Goal: Find specific page/section: Find specific page/section

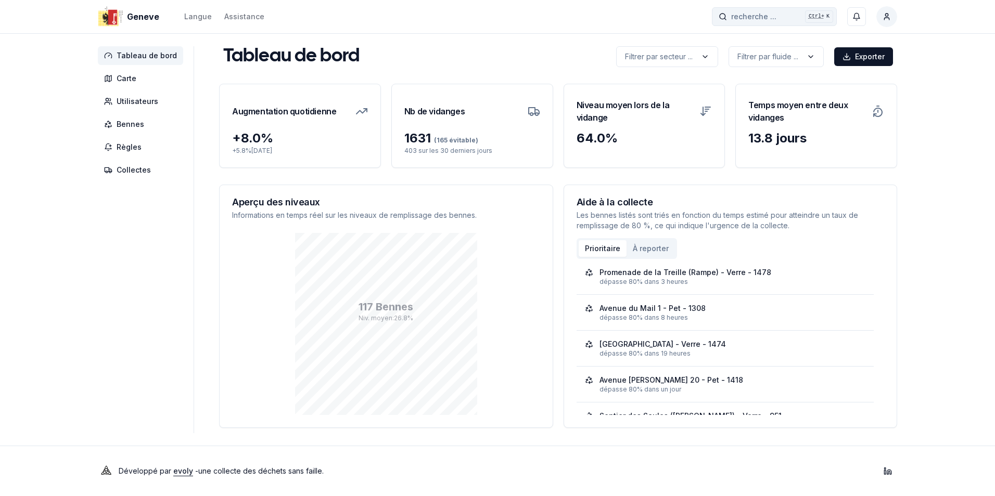
click at [754, 17] on span "recherche ..." at bounding box center [753, 16] width 45 height 10
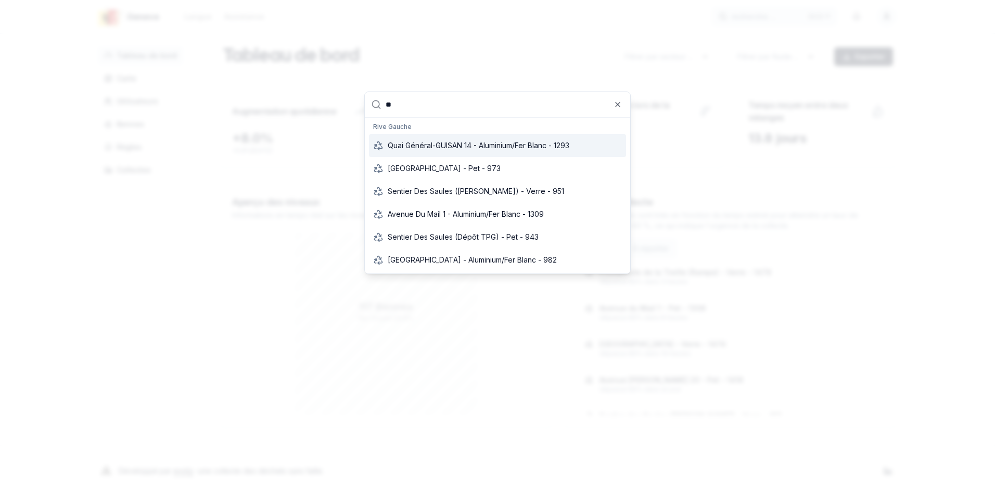
type input "***"
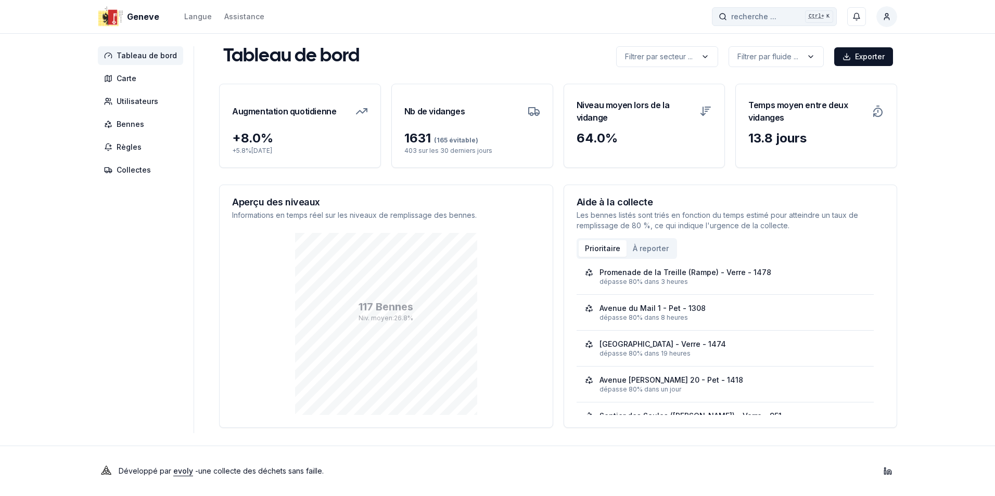
click at [768, 17] on span "recherche ..." at bounding box center [753, 16] width 45 height 10
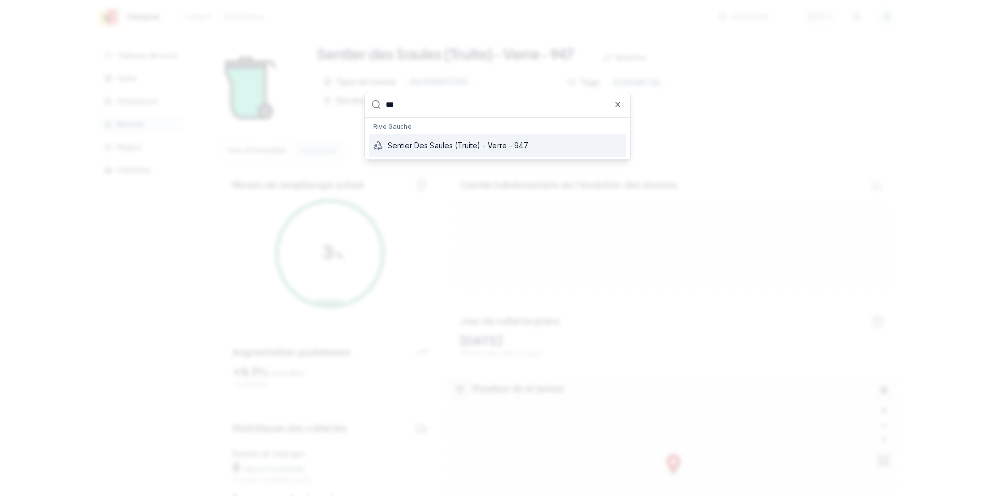
type input "***"
click at [493, 145] on span "Sentier des Saules (Truite) - Verre - 947" at bounding box center [458, 146] width 141 height 10
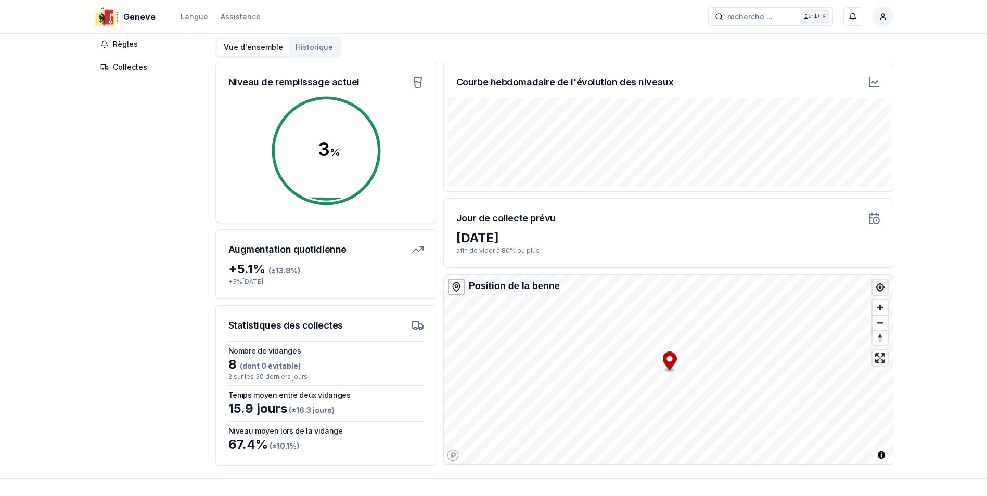
scroll to position [104, 0]
click at [898, 333] on div "Tableau de bord Carte Utilisateurs Bennes Règles Collectes Sentier des Saules (…" at bounding box center [494, 203] width 833 height 523
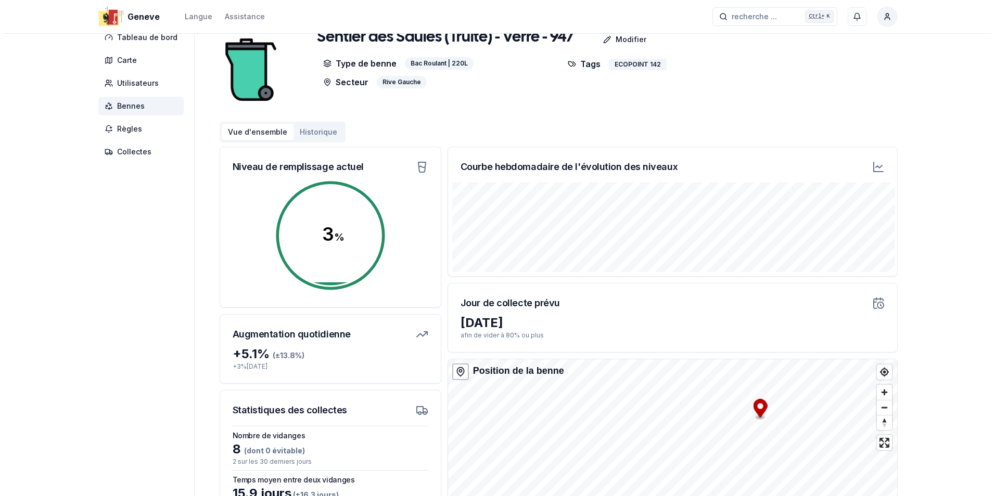
scroll to position [0, 0]
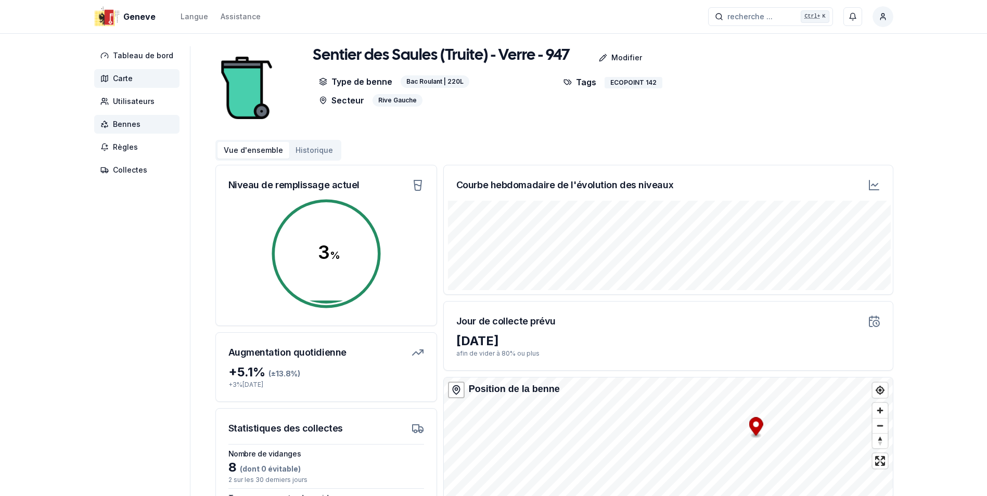
click at [118, 78] on span "Carte" at bounding box center [123, 78] width 20 height 10
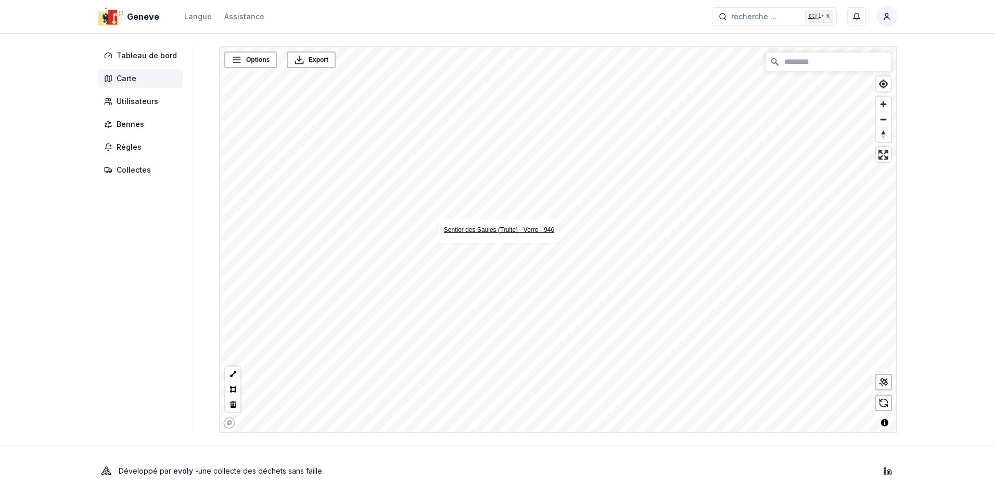
click at [505, 228] on link "Sentier des Saules (Truite) - Verre - 946" at bounding box center [499, 229] width 110 height 7
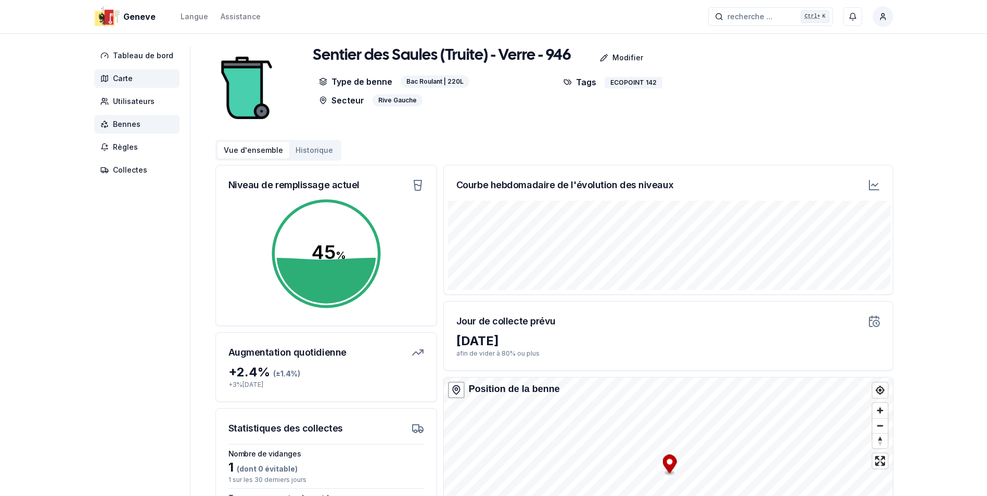
click at [123, 84] on span "Carte" at bounding box center [136, 78] width 85 height 19
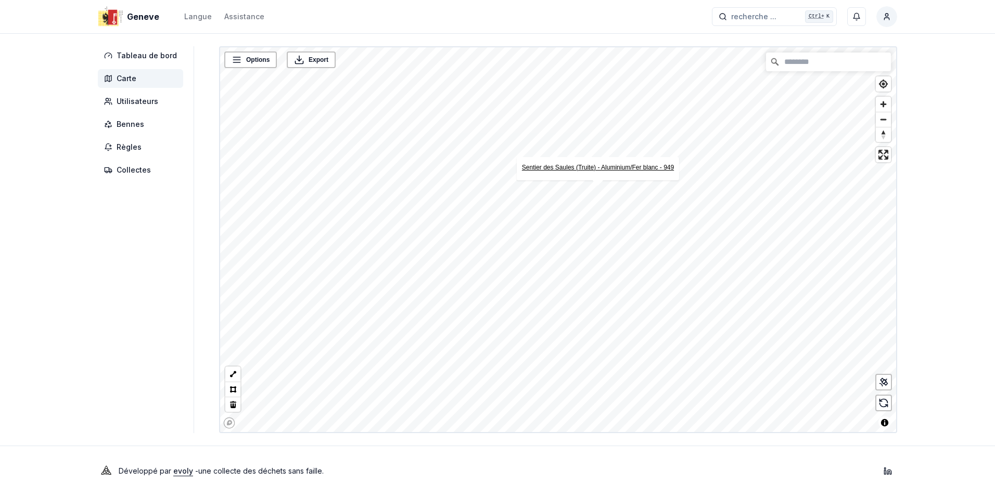
click at [621, 168] on link "Sentier des Saules (Truite) - Aluminium/Fer blanc - 949" at bounding box center [598, 167] width 152 height 7
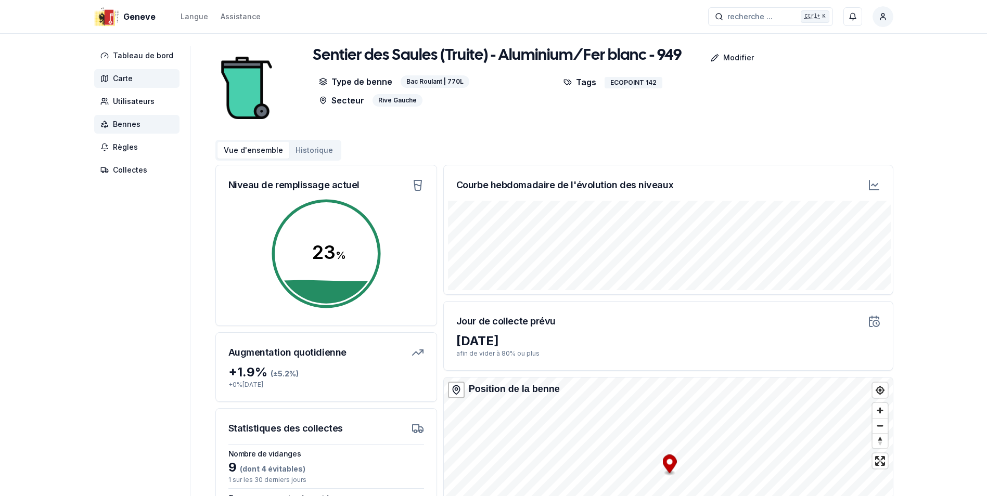
click at [111, 79] on span "Carte" at bounding box center [136, 78] width 85 height 19
